Goal: Navigation & Orientation: Find specific page/section

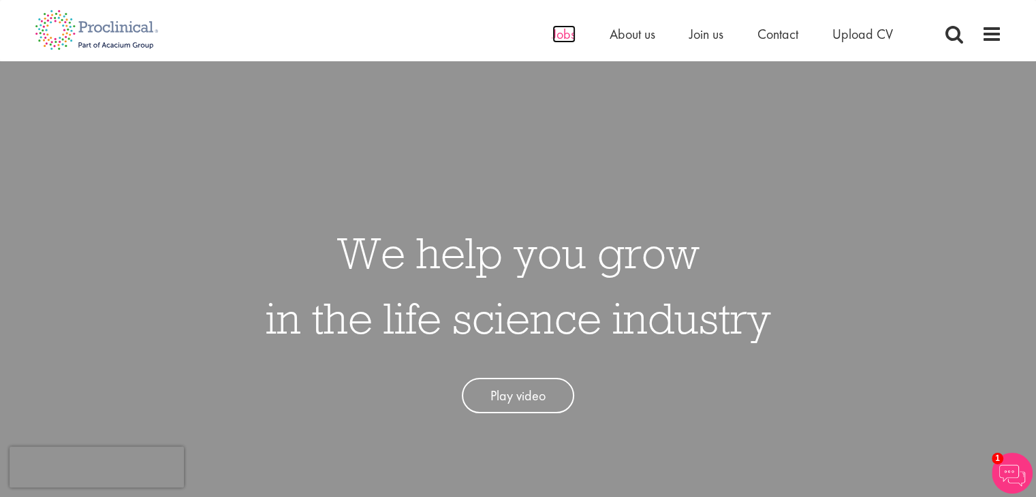
click at [559, 36] on span "Jobs" at bounding box center [563, 34] width 23 height 18
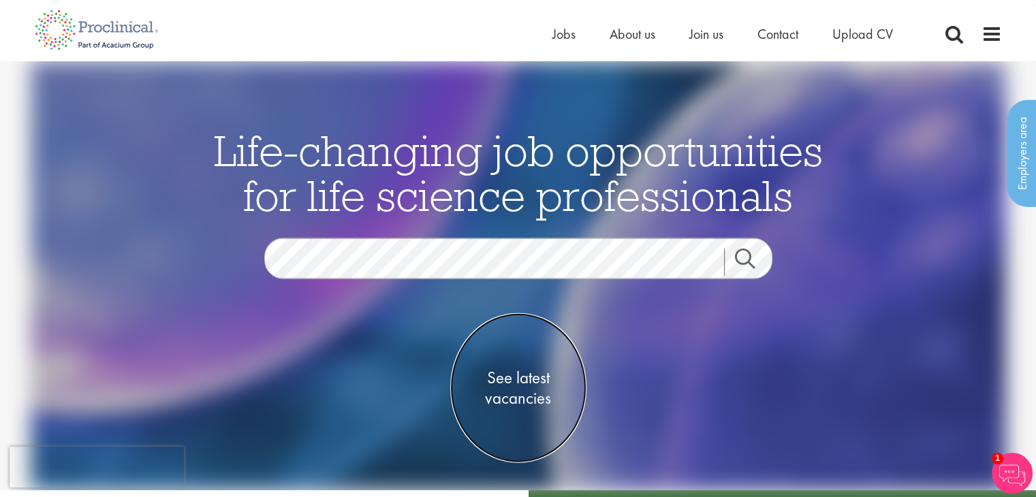
click at [515, 385] on span "See latest vacancies" at bounding box center [518, 387] width 136 height 41
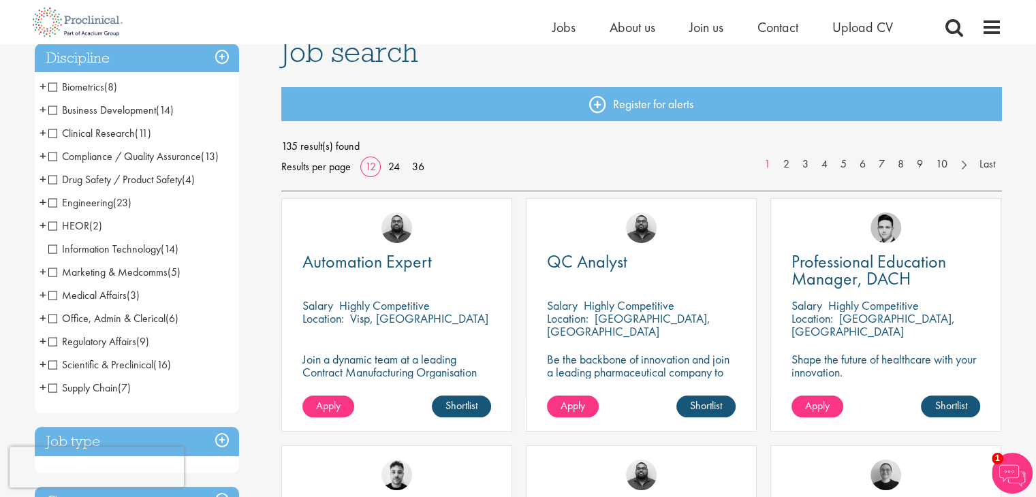
scroll to position [82, 0]
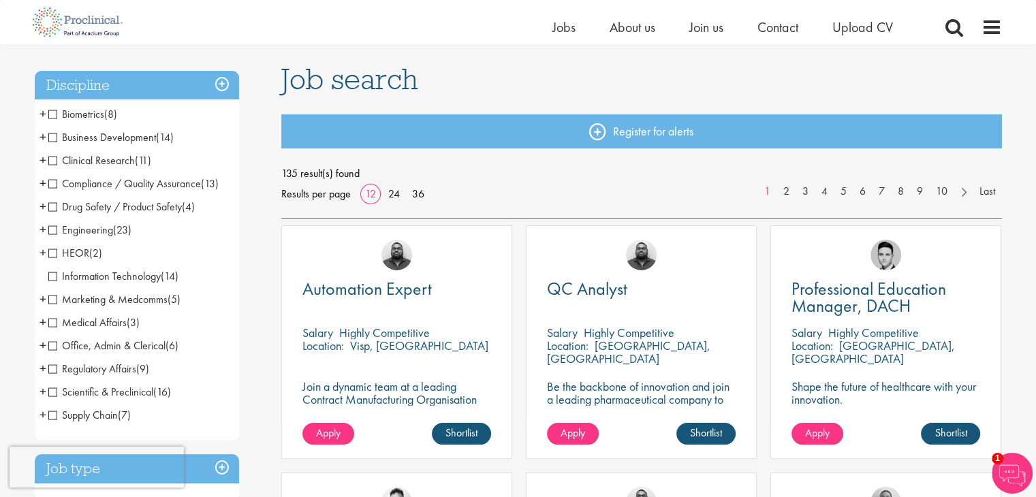
click at [56, 185] on span "Compliance / Quality Assurance" at bounding box center [124, 183] width 153 height 14
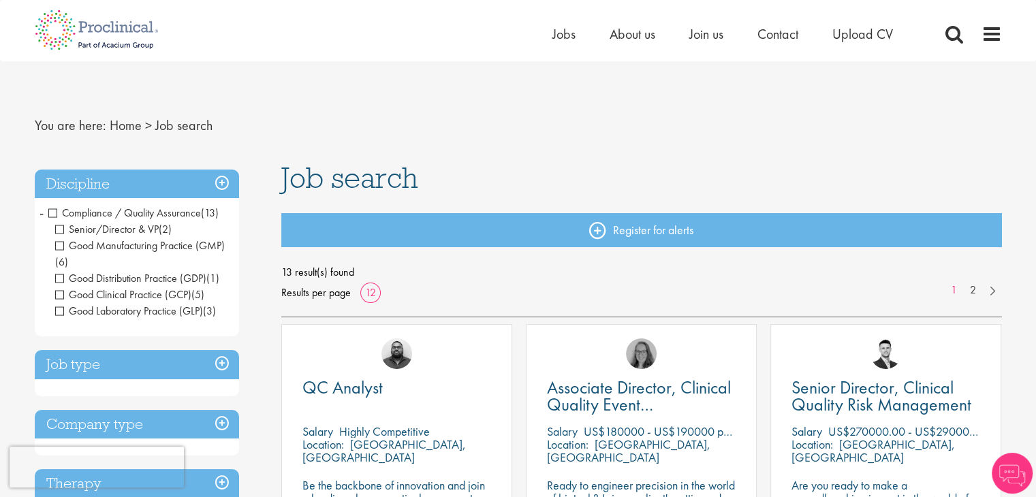
click at [57, 225] on span "Senior/Director & VP" at bounding box center [107, 229] width 104 height 14
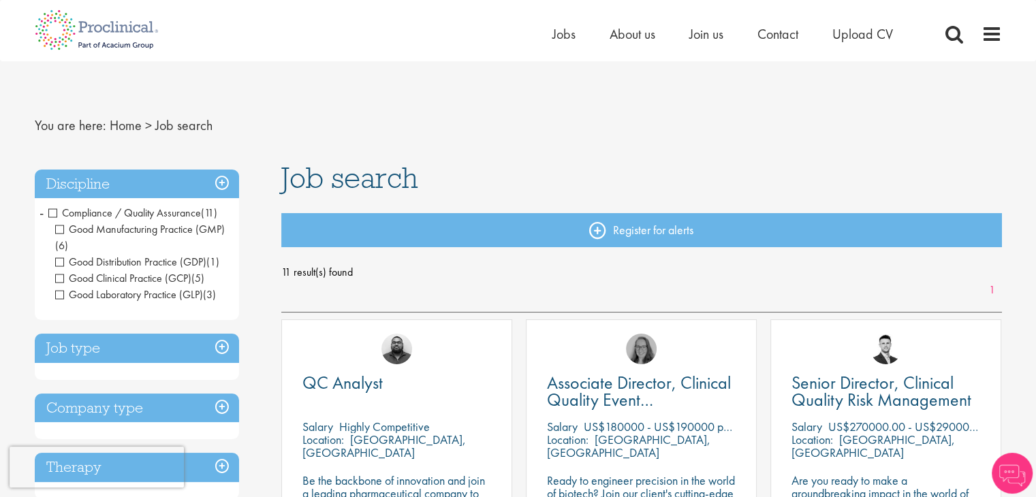
click at [40, 213] on span "-" at bounding box center [42, 212] width 4 height 20
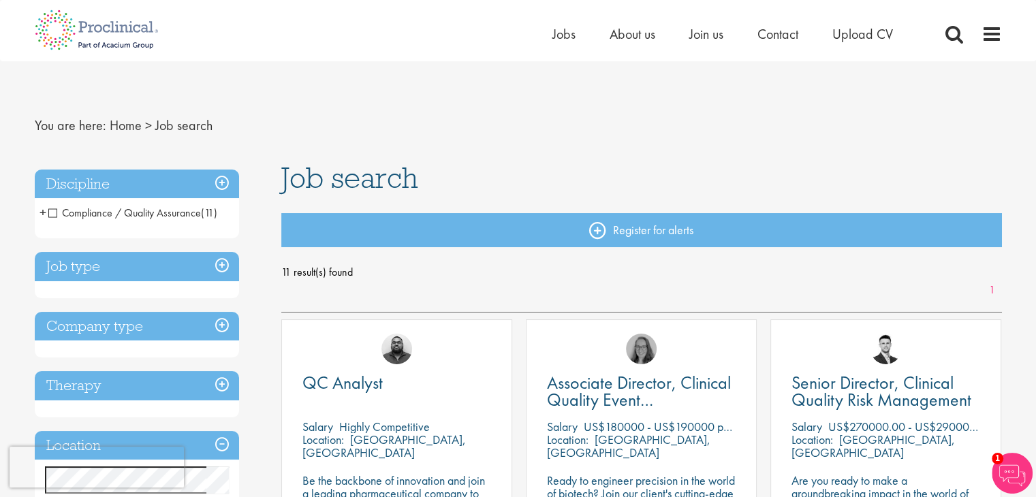
click at [84, 264] on h3 "Job type" at bounding box center [137, 266] width 204 height 29
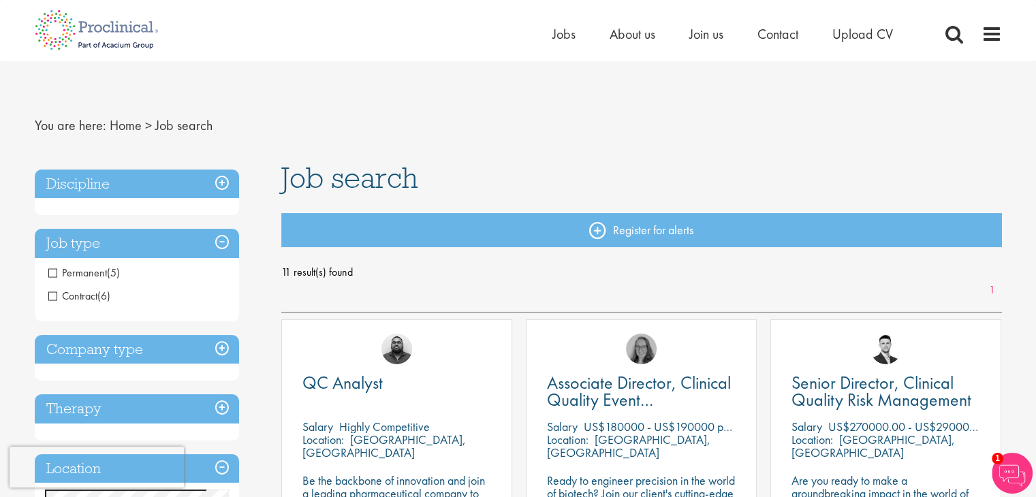
click at [48, 297] on span "Contract" at bounding box center [72, 296] width 49 height 14
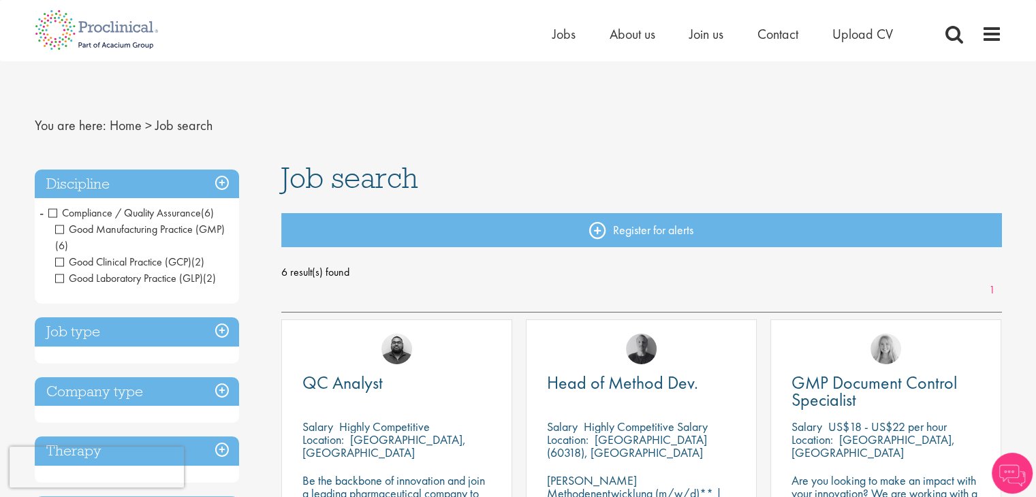
click at [83, 334] on h3 "Job type" at bounding box center [137, 331] width 204 height 29
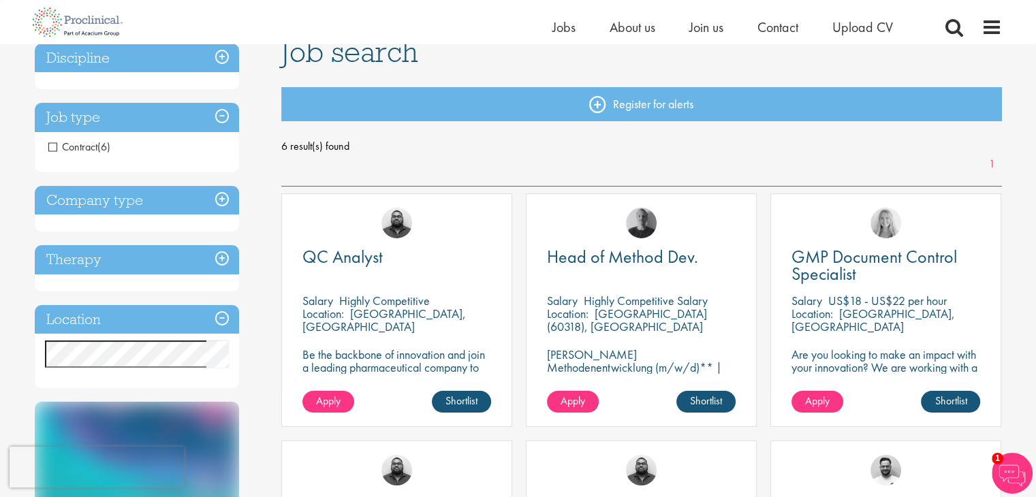
scroll to position [82, 0]
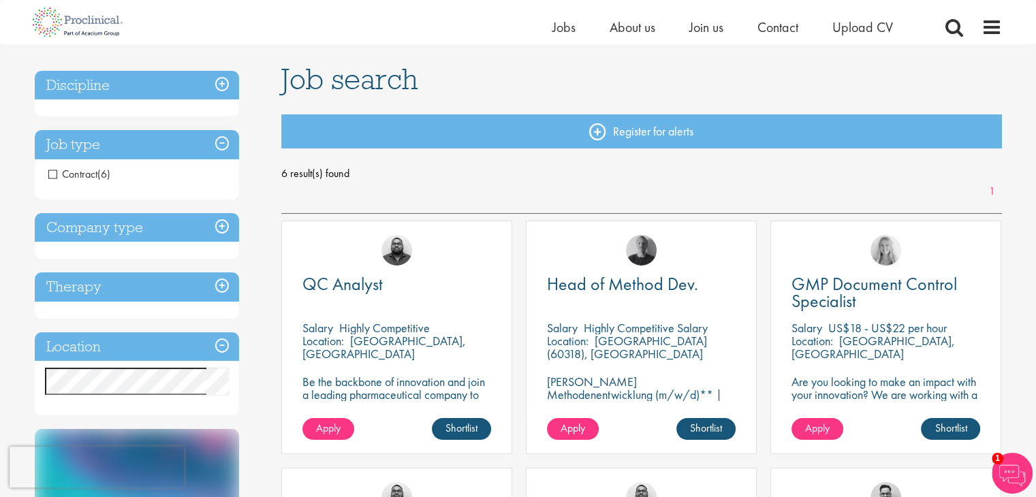
click at [95, 168] on span "Contract" at bounding box center [72, 174] width 49 height 14
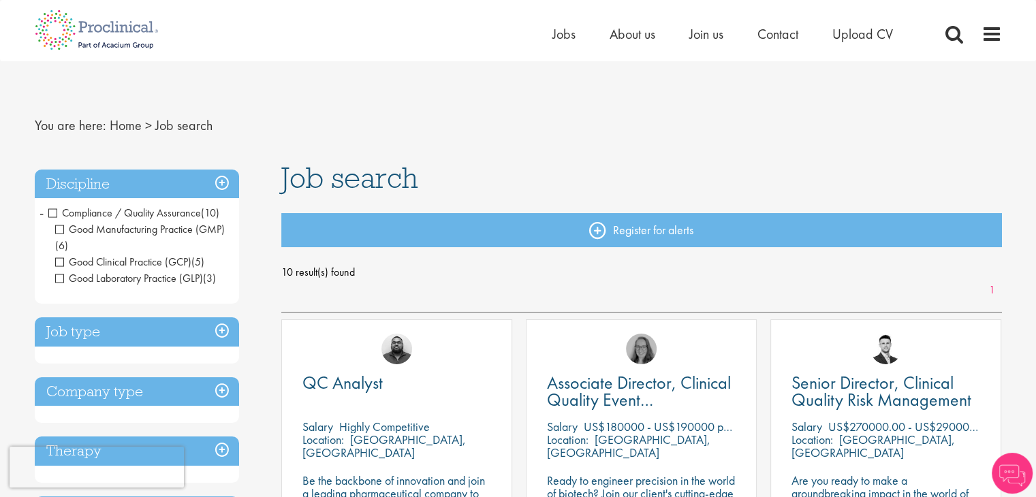
click at [41, 214] on span "-" at bounding box center [42, 212] width 4 height 20
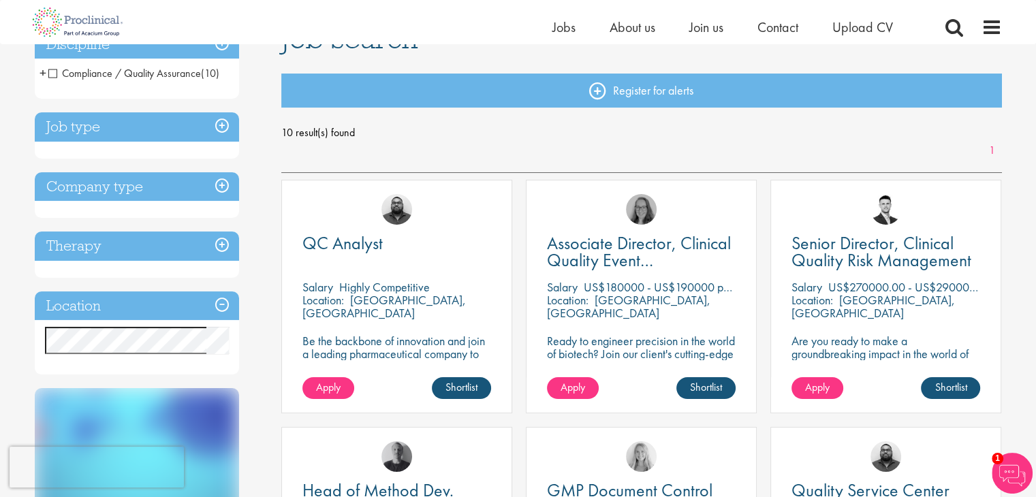
scroll to position [136, 0]
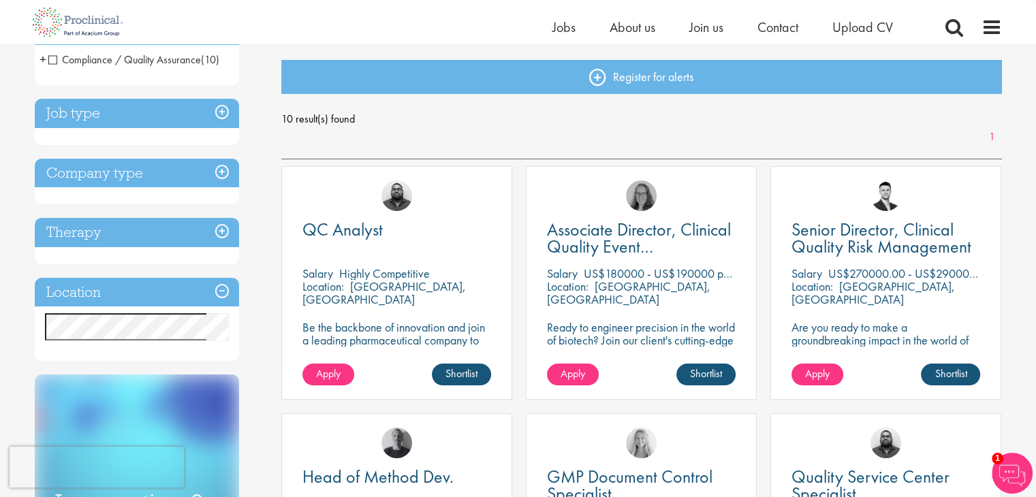
click at [50, 61] on span "Compliance / Quality Assurance" at bounding box center [124, 59] width 153 height 14
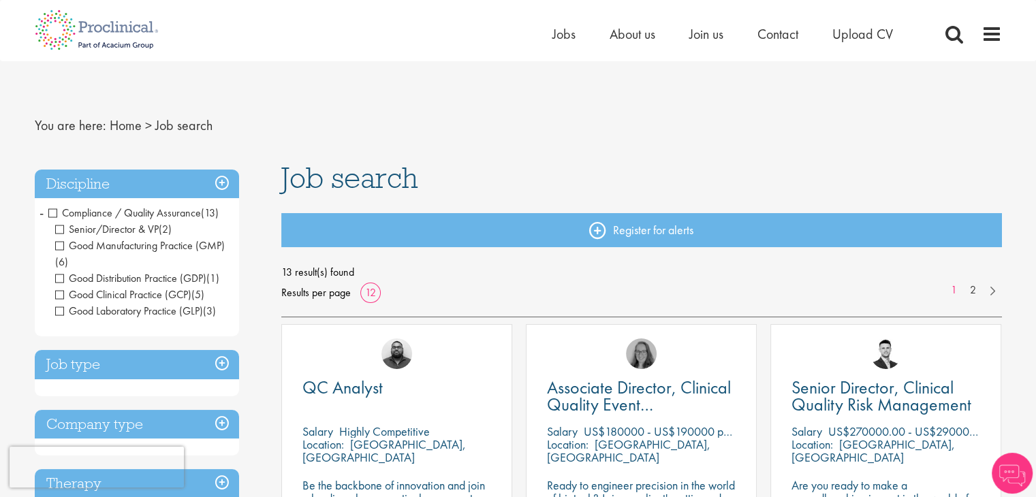
click at [60, 227] on span "Senior/Director & VP" at bounding box center [107, 229] width 104 height 14
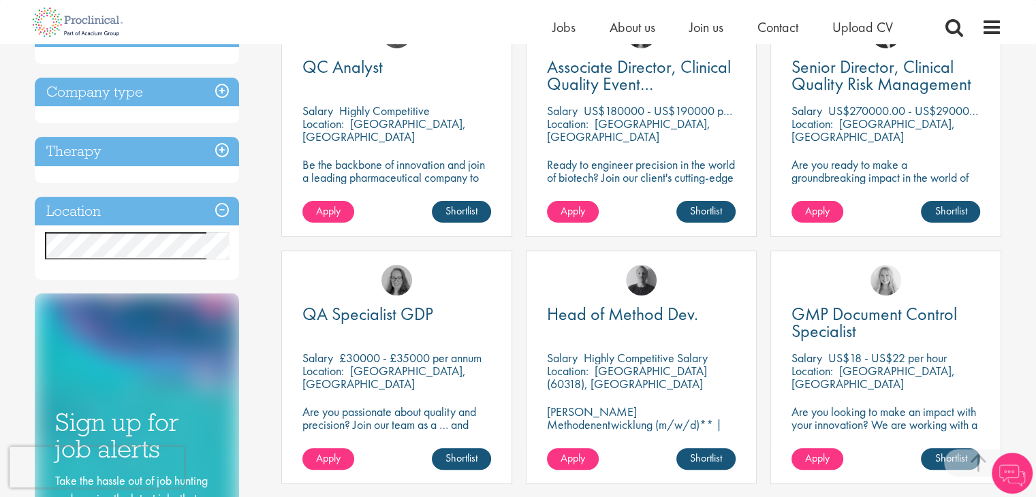
scroll to position [300, 0]
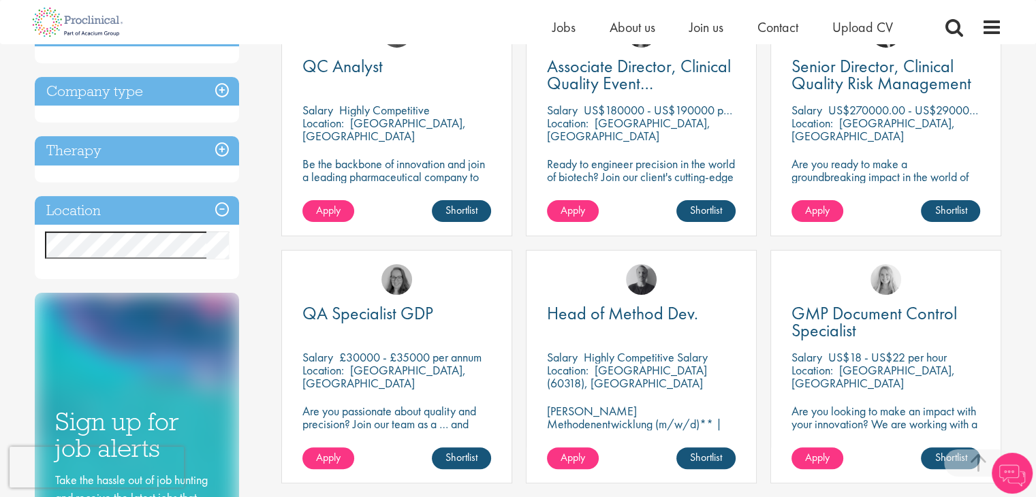
click at [115, 98] on h3 "Company type" at bounding box center [137, 91] width 204 height 29
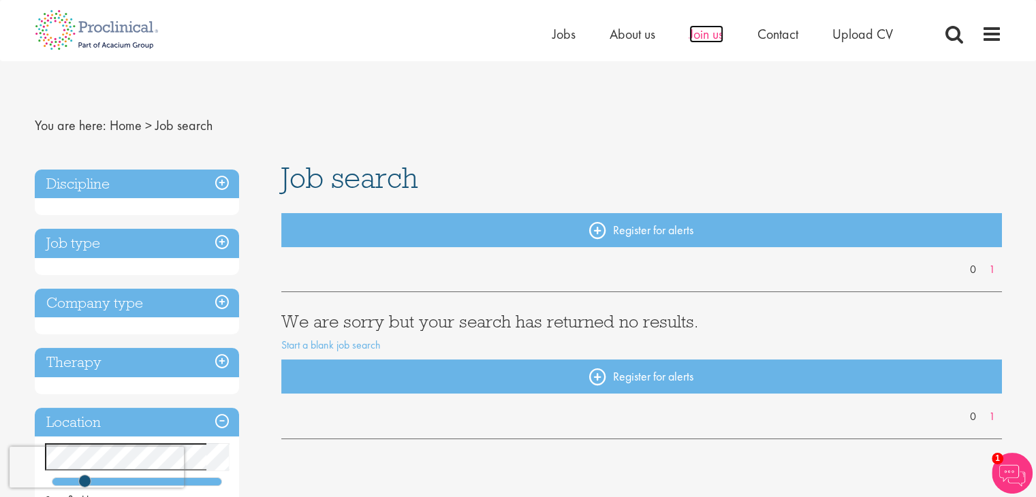
click at [697, 35] on span "Join us" at bounding box center [706, 34] width 34 height 18
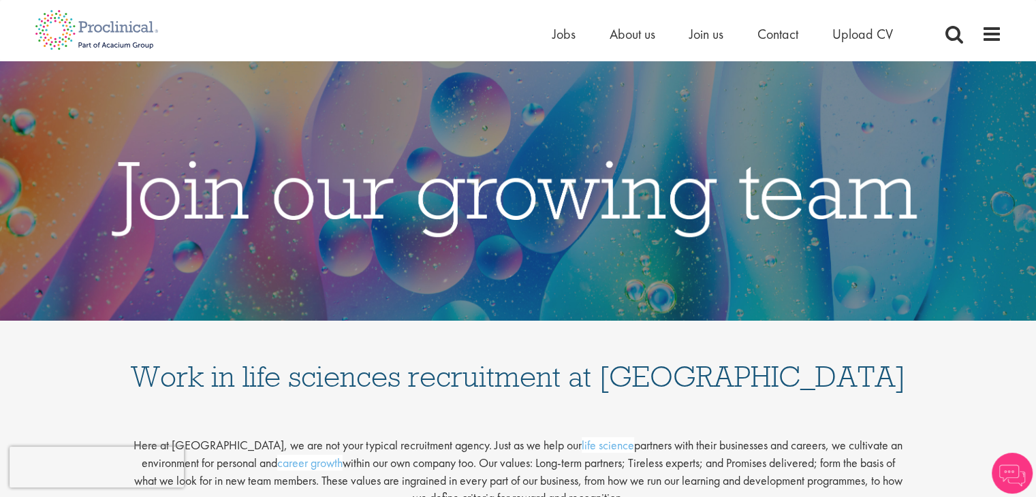
click at [794, 389] on h1 "Work in life sciences recruitment at Proclinical" at bounding box center [518, 362] width 777 height 57
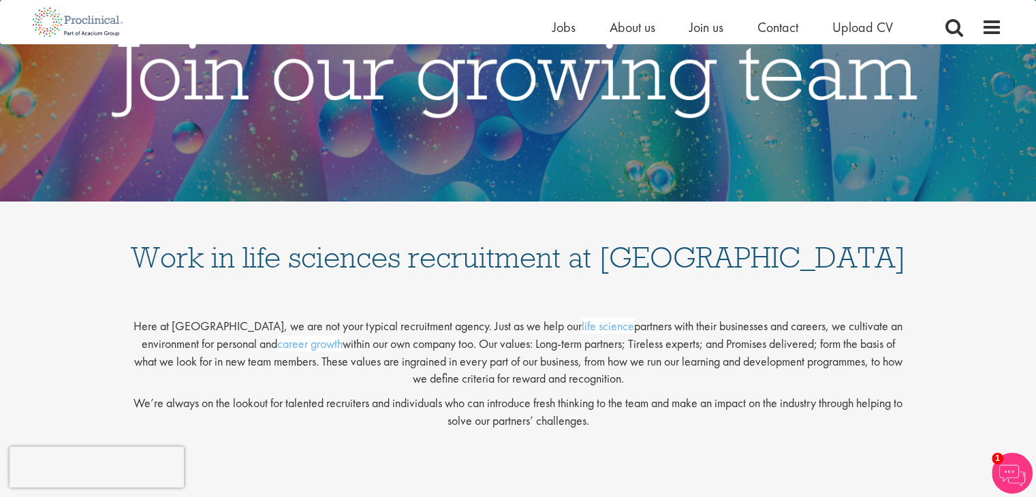
scroll to position [99, 0]
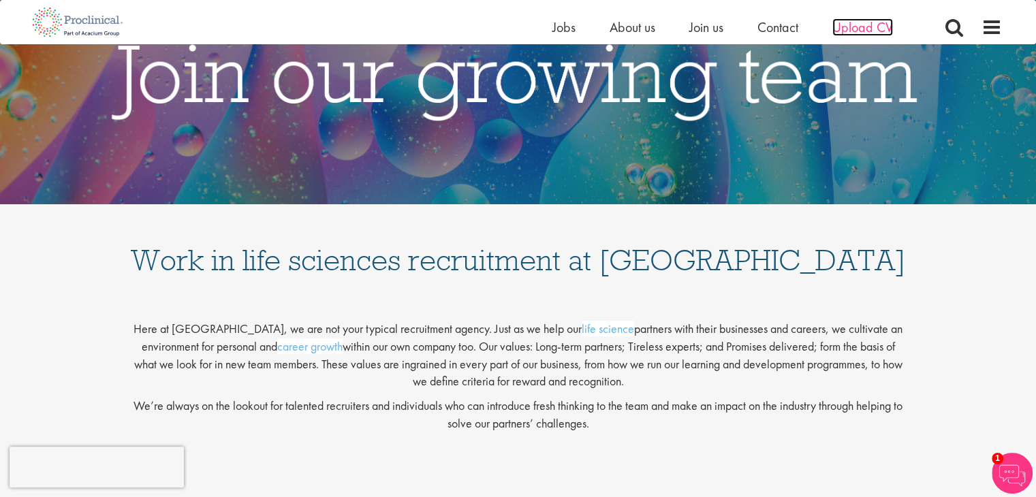
click at [858, 35] on span "Upload CV" at bounding box center [862, 27] width 61 height 18
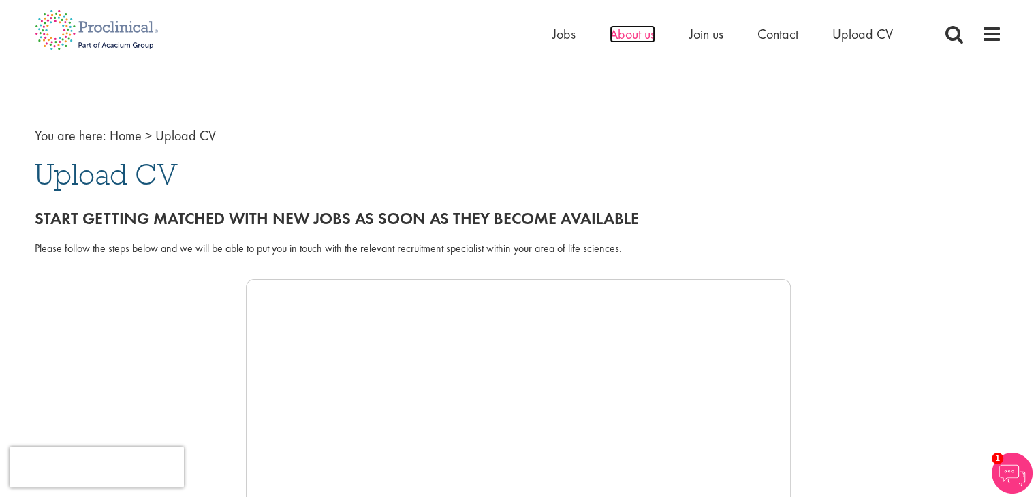
click at [635, 29] on span "About us" at bounding box center [633, 34] width 46 height 18
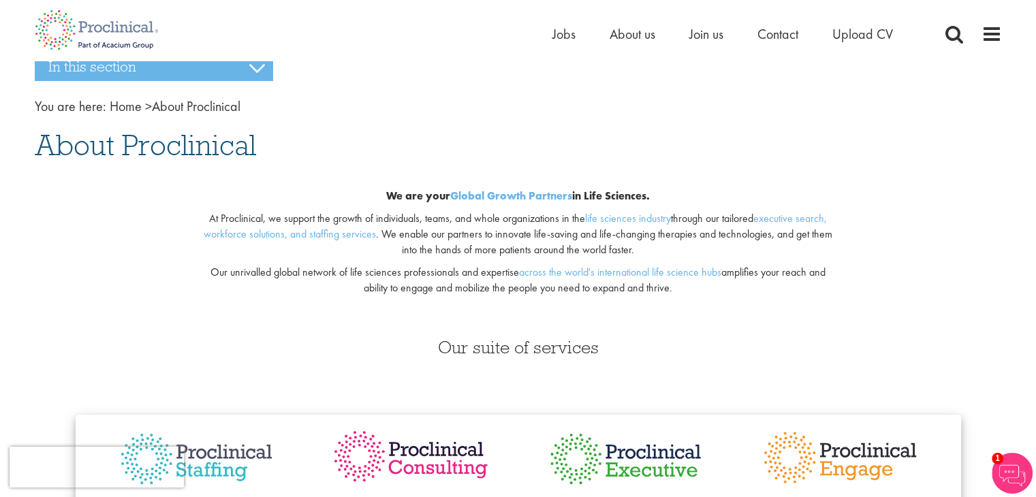
scroll to position [35, 0]
